Goal: Information Seeking & Learning: Find specific fact

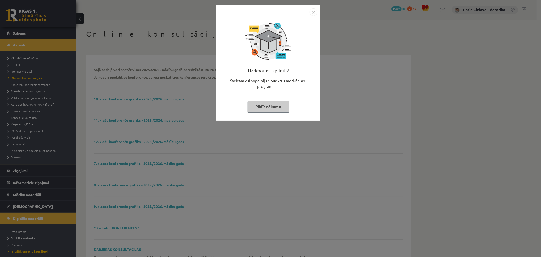
click at [272, 106] on button "Pildīt nākamo" at bounding box center [269, 107] width 42 height 12
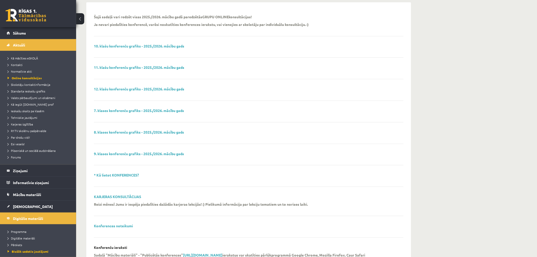
scroll to position [44, 0]
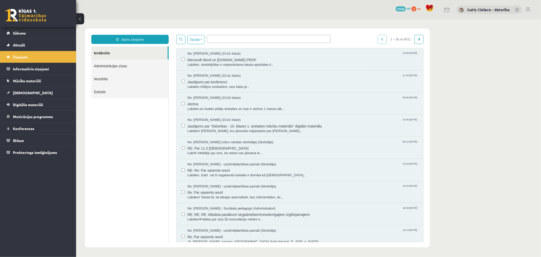
click at [107, 66] on link "Administrācijas ziņas" at bounding box center [129, 65] width 77 height 13
click at [116, 65] on link "Administrācijas ziņas" at bounding box center [129, 65] width 77 height 13
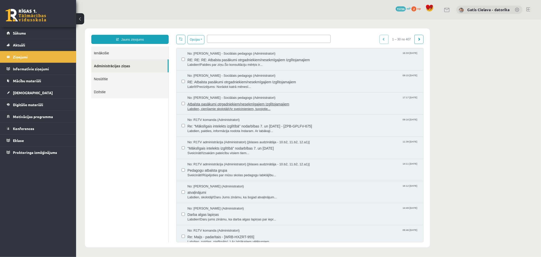
click at [233, 106] on span "Labdien, cienījamie skolotāji!Ar sveicinieniem, tuvojotie..." at bounding box center [302, 108] width 231 height 5
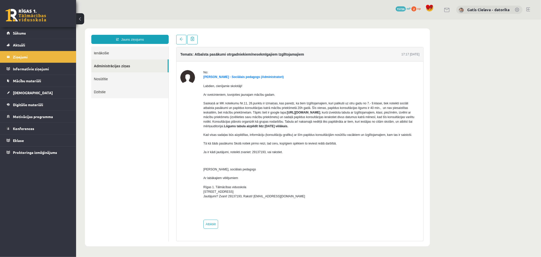
click at [287, 114] on strong "[URL][DOMAIN_NAME]" at bounding box center [303, 112] width 33 height 4
drag, startPoint x: 221, startPoint y: 117, endPoint x: 267, endPoint y: 112, distance: 46.7
click at [287, 112] on strong "[URL][DOMAIN_NAME]" at bounding box center [303, 112] width 33 height 4
copy strong "[URL][DOMAIN_NAME]"
